Goal: Navigation & Orientation: Understand site structure

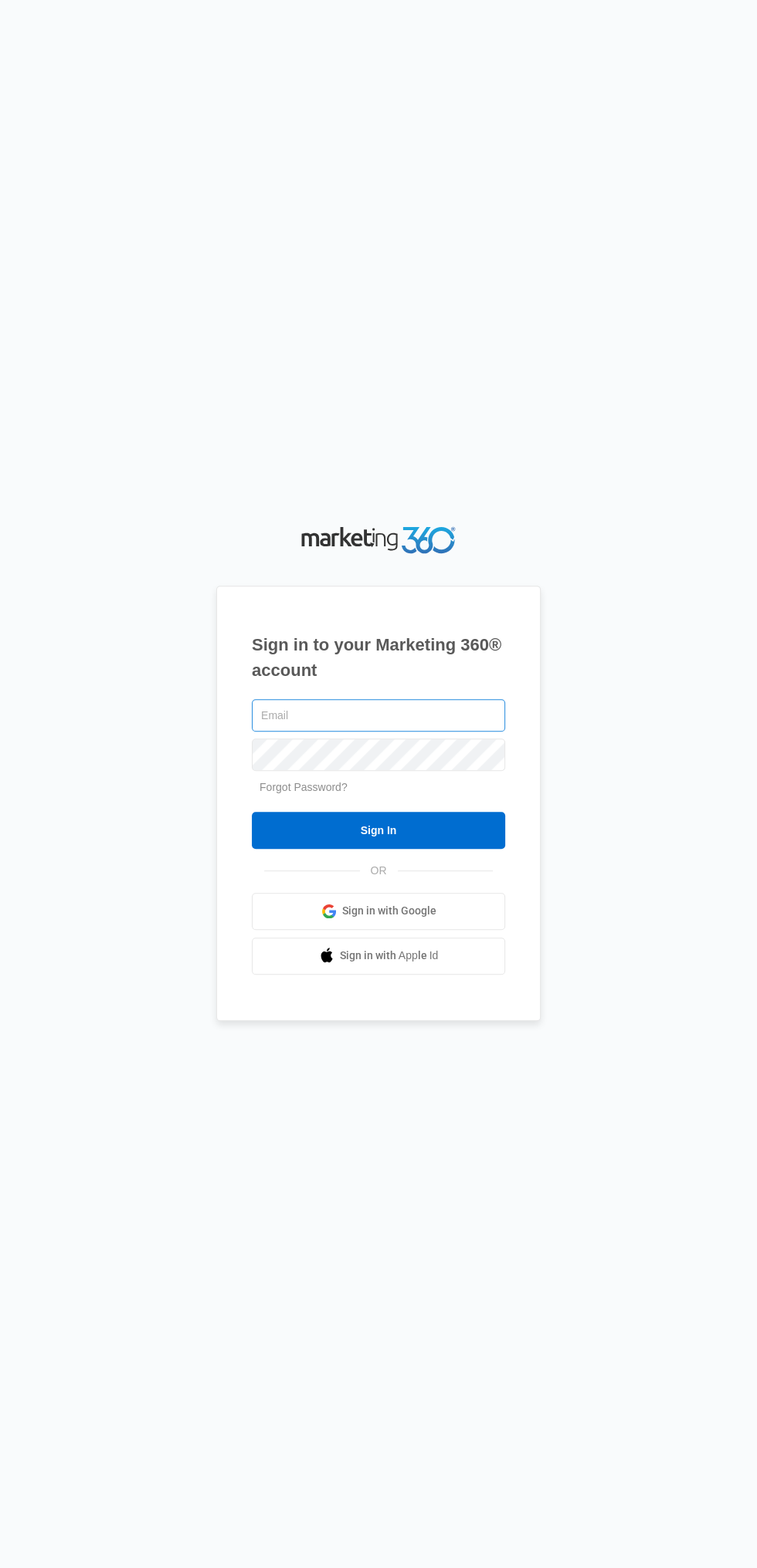
click at [426, 732] on input "text" at bounding box center [378, 715] width 253 height 33
type input "[EMAIL_ADDRESS][DOMAIN_NAME]"
click at [251, 812] on input "Sign In" at bounding box center [378, 830] width 253 height 37
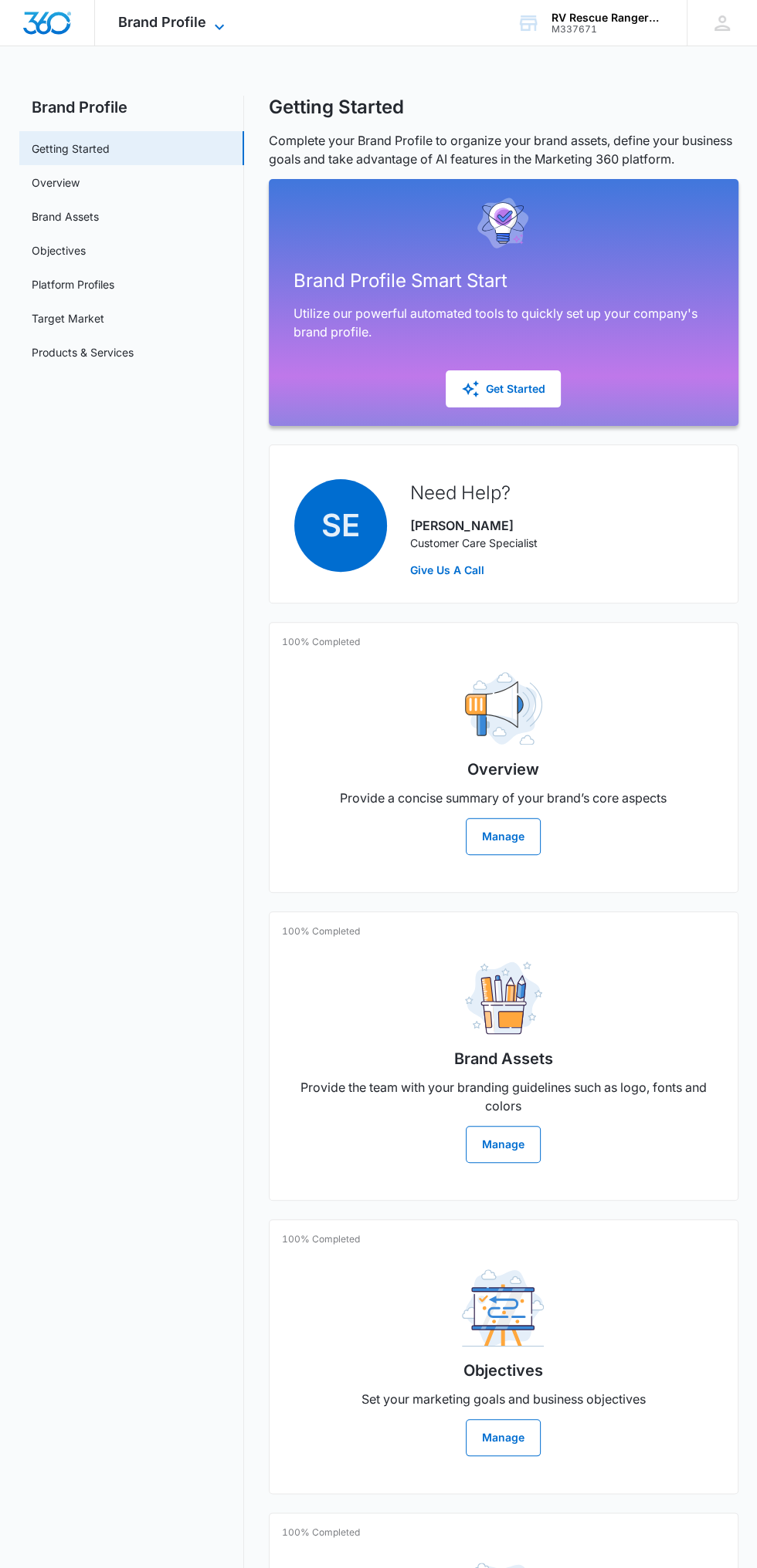
click at [151, 24] on span "Brand Profile" at bounding box center [161, 22] width 88 height 16
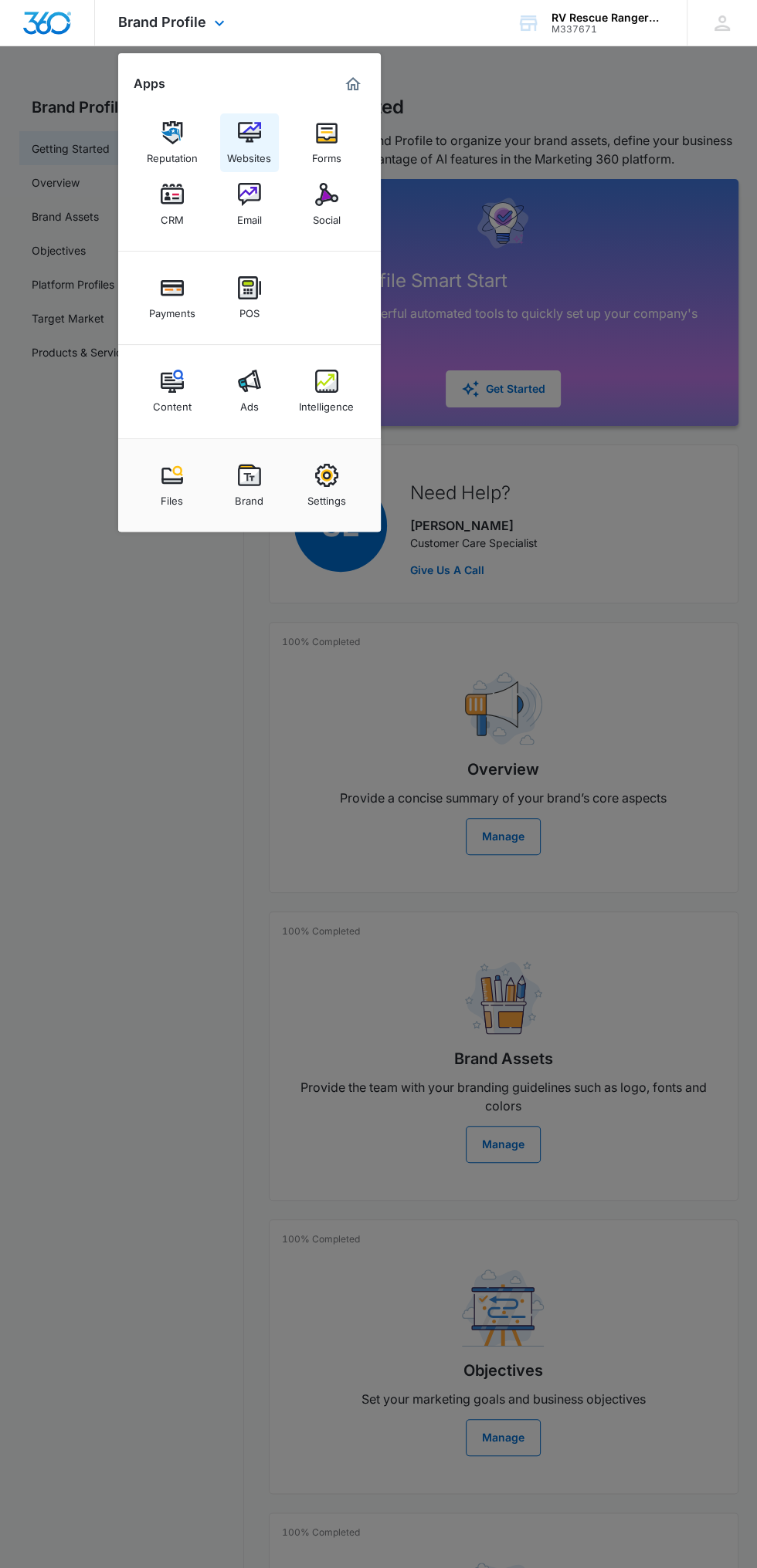
click at [254, 123] on img at bounding box center [248, 132] width 23 height 23
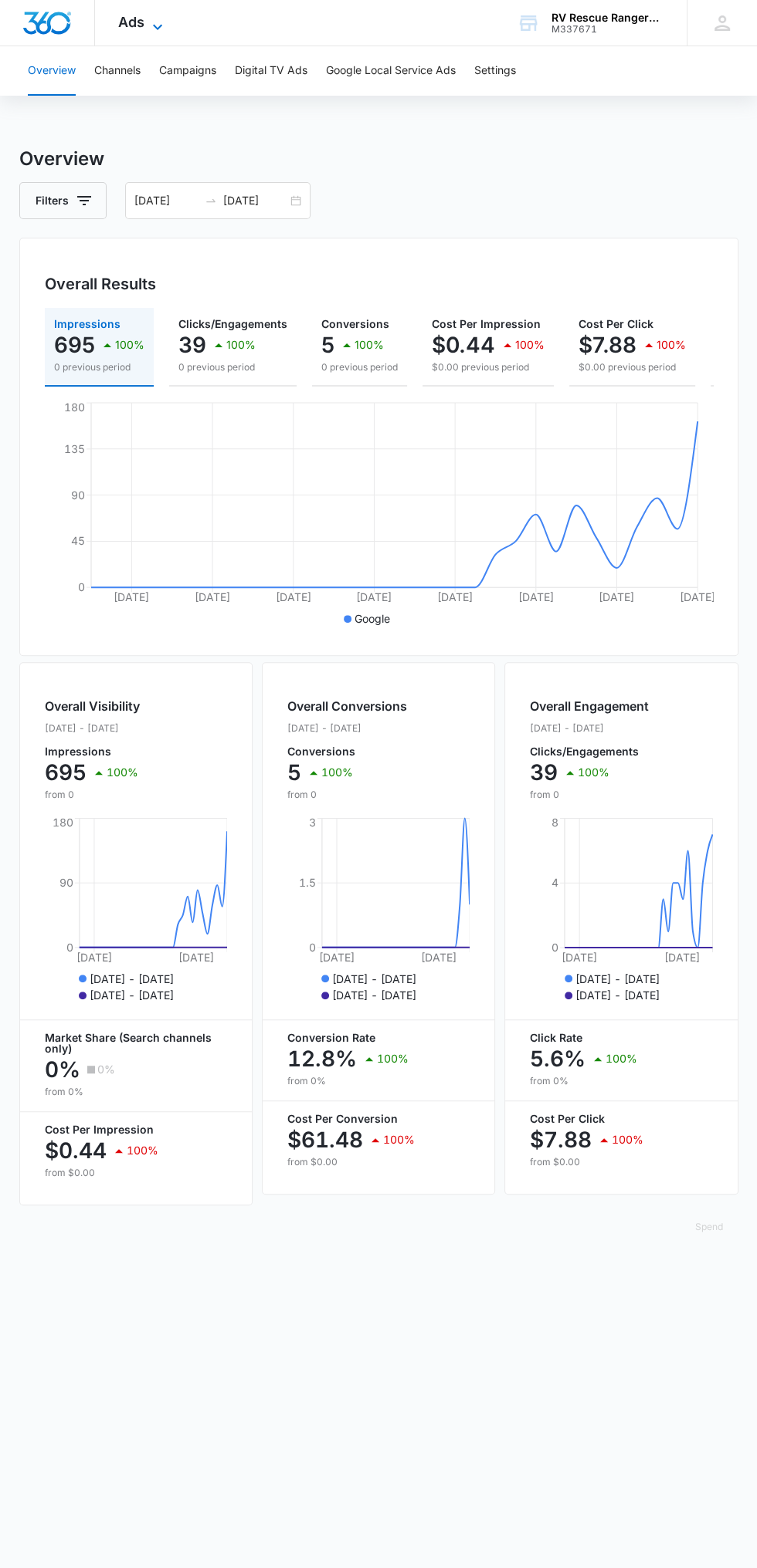
click at [130, 27] on span "Ads" at bounding box center [131, 22] width 27 height 16
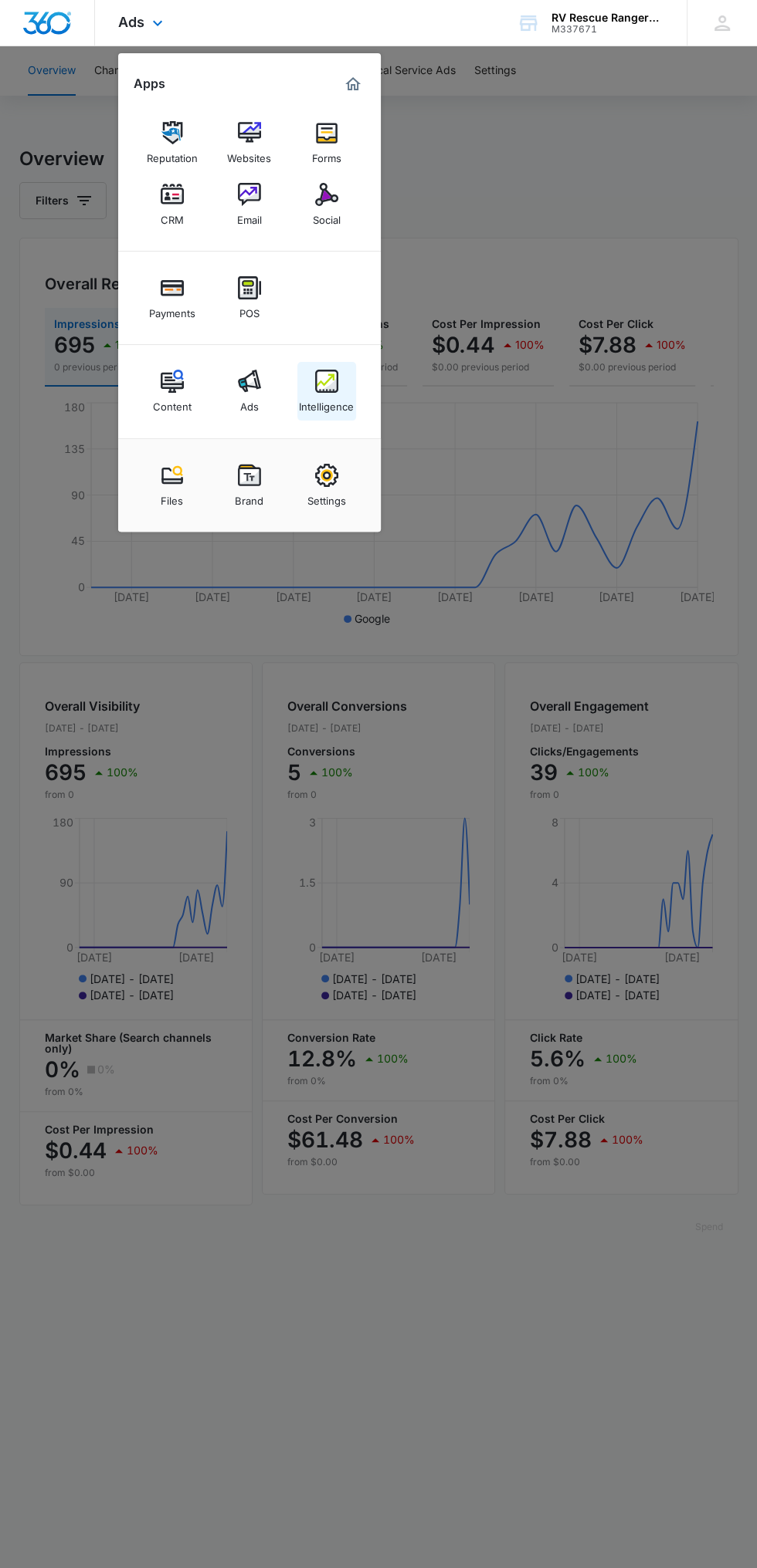
click at [318, 377] on img at bounding box center [326, 381] width 23 height 23
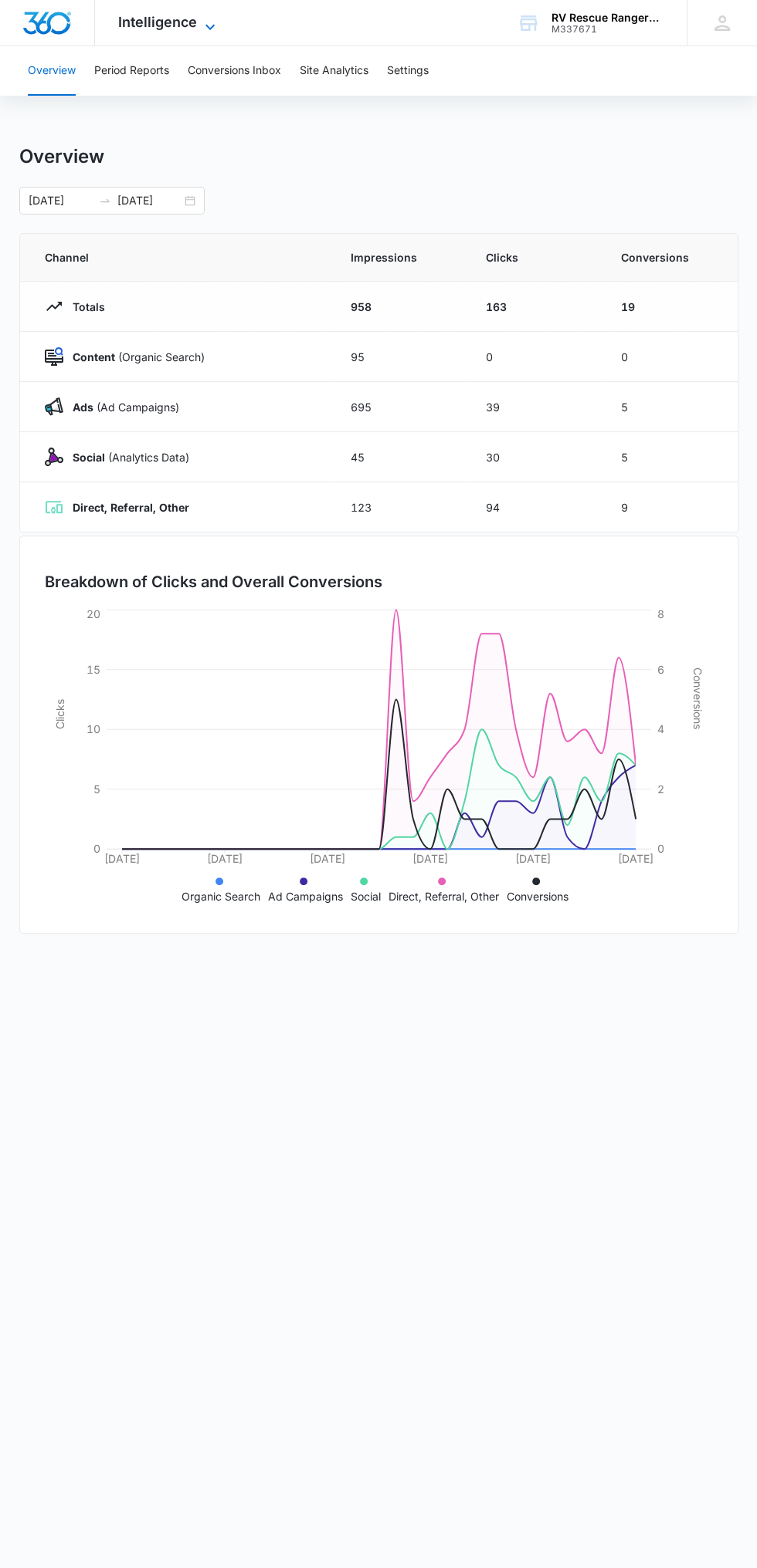
click at [154, 19] on span "Intelligence" at bounding box center [157, 22] width 79 height 16
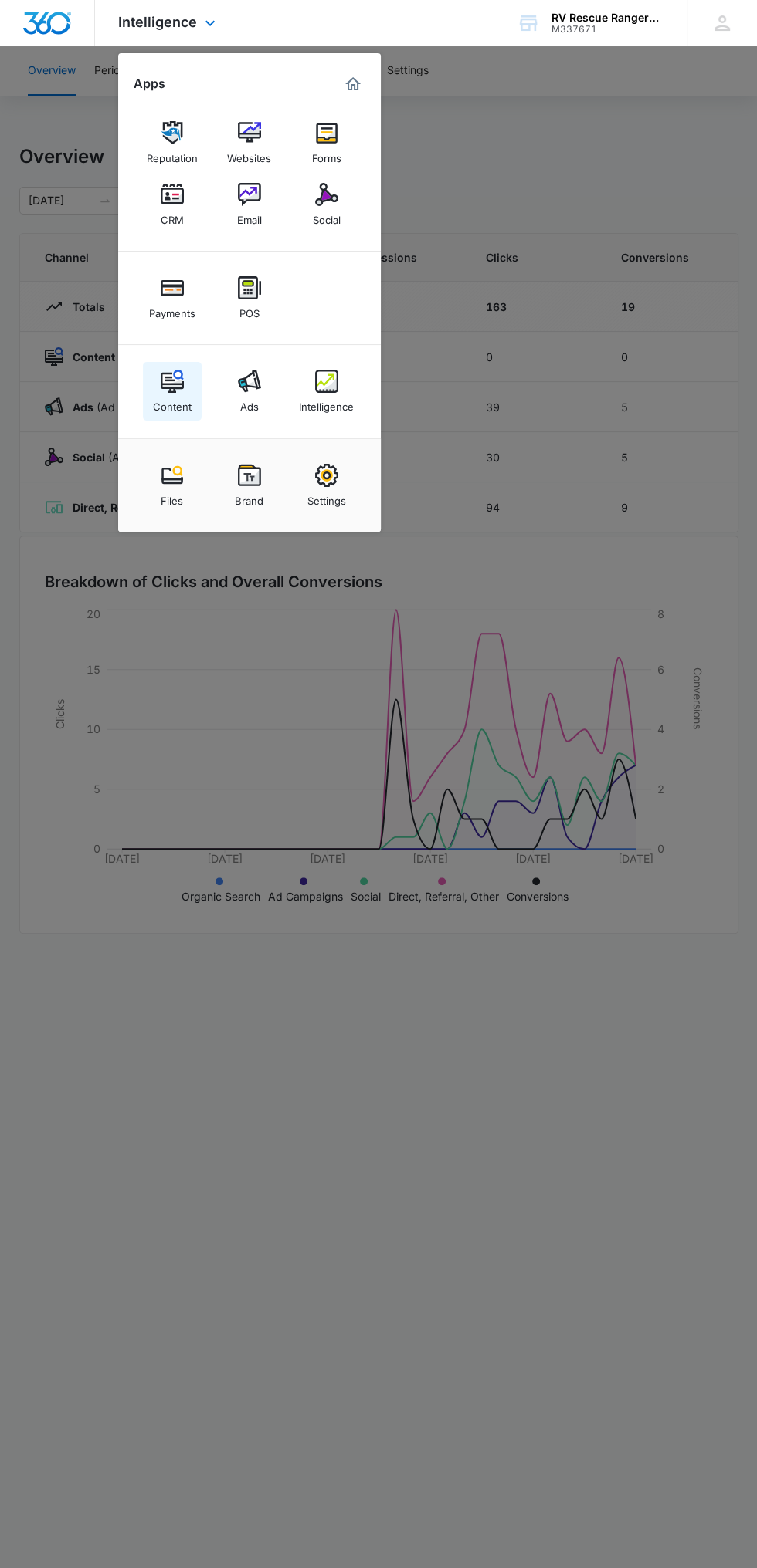
click at [164, 379] on img at bounding box center [171, 381] width 23 height 23
